Goal: Information Seeking & Learning: Learn about a topic

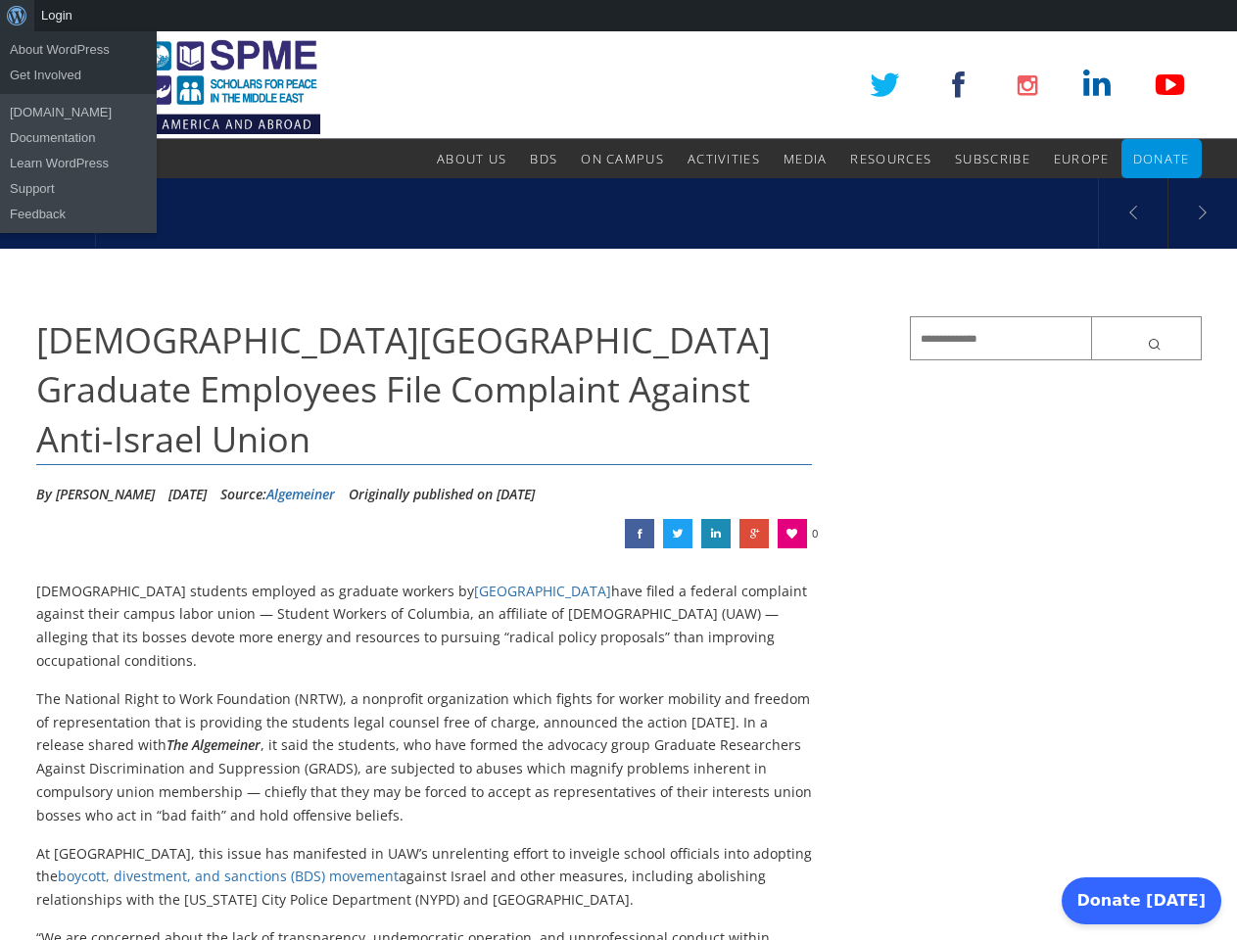
click at [618, 16] on div "About WordPress About WordPress Get Involved [DOMAIN_NAME] Documentation Learn …" at bounding box center [618, 15] width 1237 height 31
click at [535, 486] on li "Originally published on [DATE]" at bounding box center [442, 494] width 186 height 29
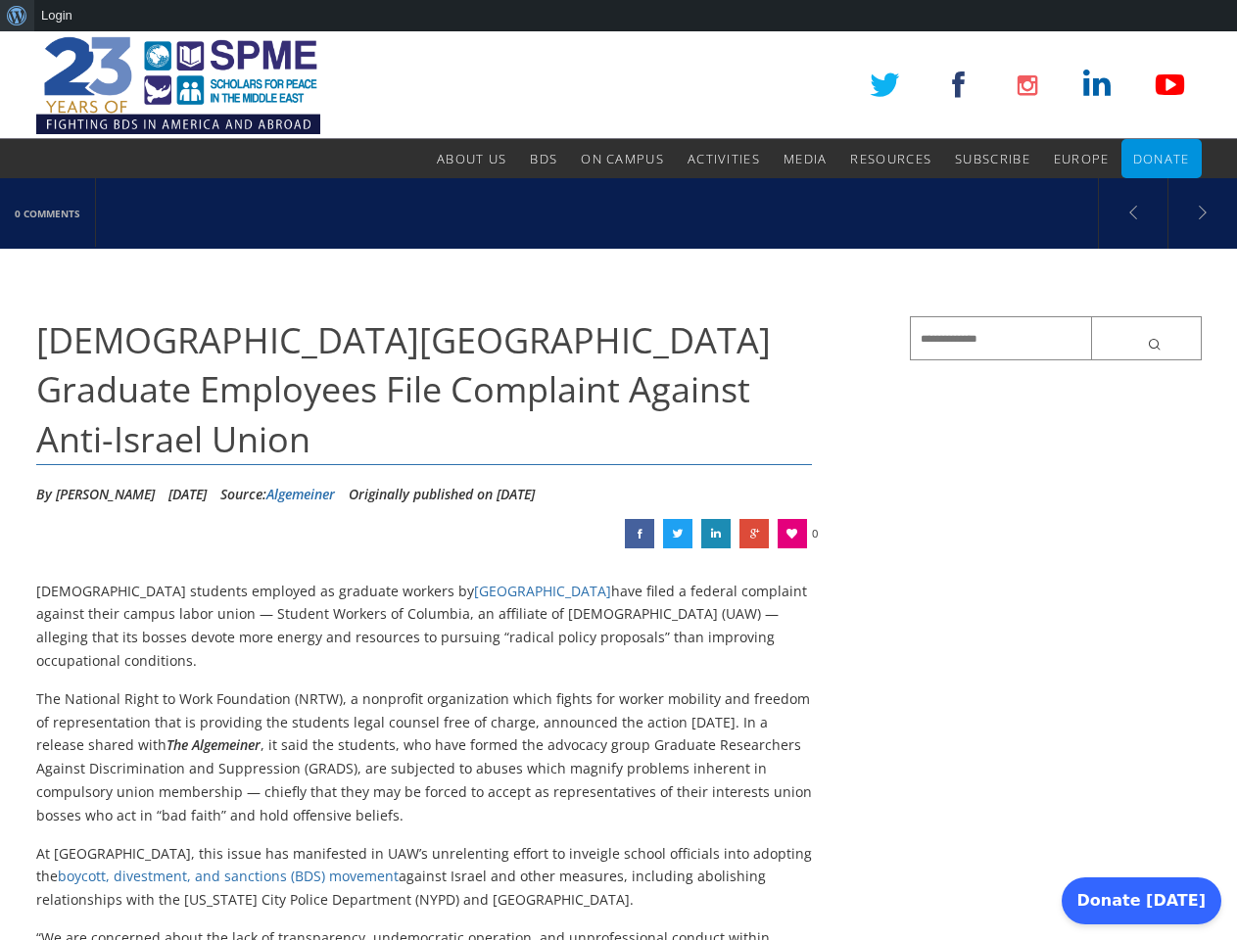
click at [792, 534] on link at bounding box center [791, 533] width 29 height 29
